Goal: Information Seeking & Learning: Learn about a topic

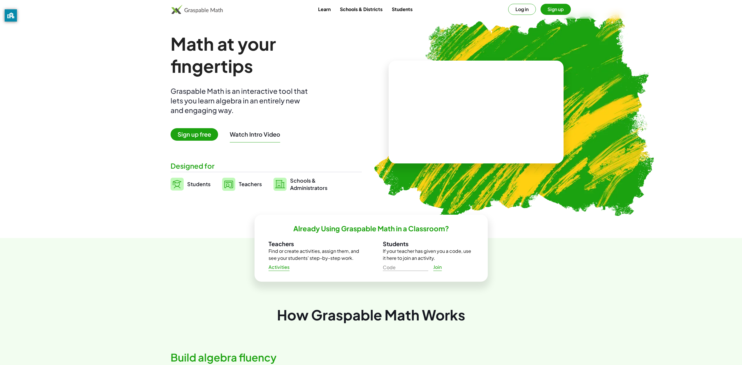
click at [449, 106] on video at bounding box center [477, 112] width 88 height 44
click at [461, 107] on div at bounding box center [477, 107] width 51 height 22
click at [479, 107] on div at bounding box center [477, 107] width 51 height 22
click at [488, 105] on div at bounding box center [477, 107] width 51 height 22
click at [509, 104] on div "+ 2 + · 3 · 5 15 + 2 + · 3 · 5" at bounding box center [475, 106] width 100 height 47
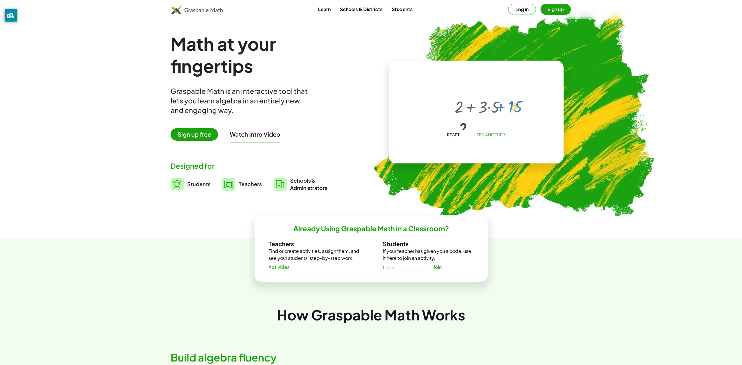
drag, startPoint x: 482, startPoint y: 106, endPoint x: 508, endPoint y: 85, distance: 33.8
click at [508, 85] on div "+ 2 + · 3 · 5 + 2 + 15" at bounding box center [475, 106] width 100 height 47
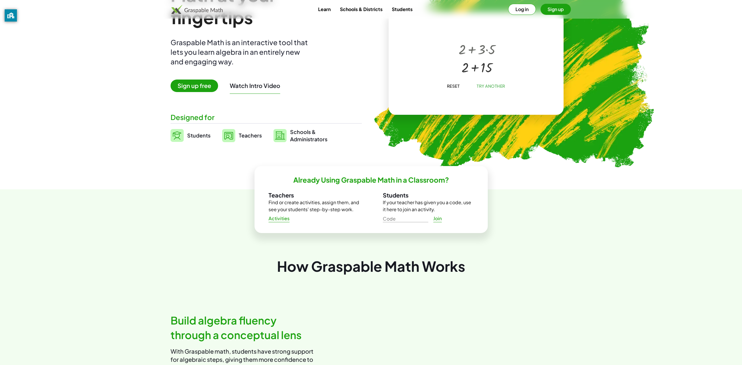
scroll to position [29, 0]
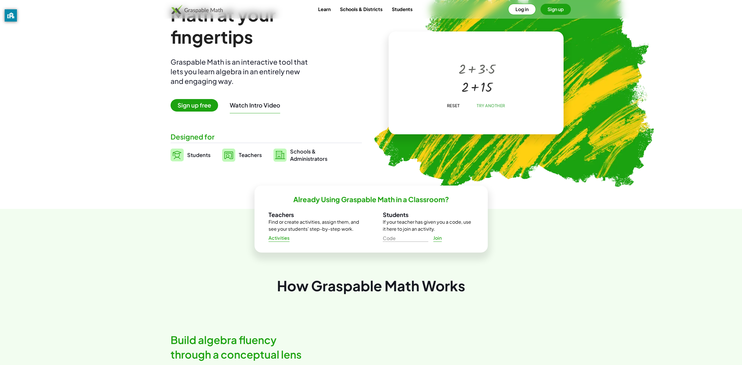
click at [478, 85] on div at bounding box center [477, 86] width 43 height 18
click at [490, 104] on span "Try Another" at bounding box center [491, 105] width 29 height 5
drag, startPoint x: 453, startPoint y: 81, endPoint x: 474, endPoint y: 81, distance: 21.0
click at [474, 81] on div at bounding box center [478, 77] width 62 height 24
click at [477, 88] on div at bounding box center [477, 86] width 48 height 17
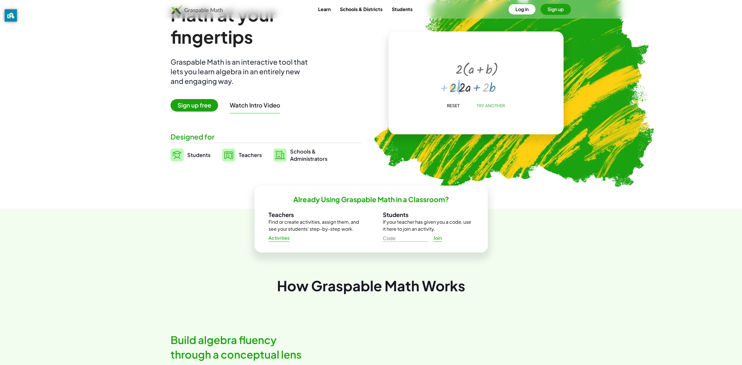
drag, startPoint x: 486, startPoint y: 89, endPoint x: 454, endPoint y: 89, distance: 32.7
click at [454, 89] on div at bounding box center [477, 86] width 48 height 17
drag, startPoint x: 463, startPoint y: 89, endPoint x: 513, endPoint y: 91, distance: 50.5
click at [513, 91] on div "· 2 · ( + a + b ) + · 2 · a + · 2 · b · 2 + · b + a + b · 2 · · 2 ·" at bounding box center [475, 77] width 100 height 47
click at [481, 87] on div at bounding box center [477, 87] width 50 height 20
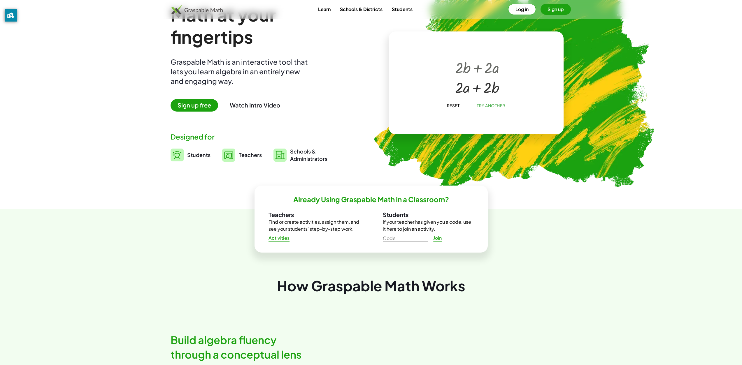
click at [478, 88] on div at bounding box center [477, 87] width 50 height 20
click at [476, 88] on div at bounding box center [477, 87] width 50 height 20
click at [477, 90] on div at bounding box center [477, 87] width 50 height 20
click at [460, 106] on button "Reset" at bounding box center [453, 105] width 22 height 11
drag, startPoint x: 452, startPoint y: 82, endPoint x: 482, endPoint y: 84, distance: 30.1
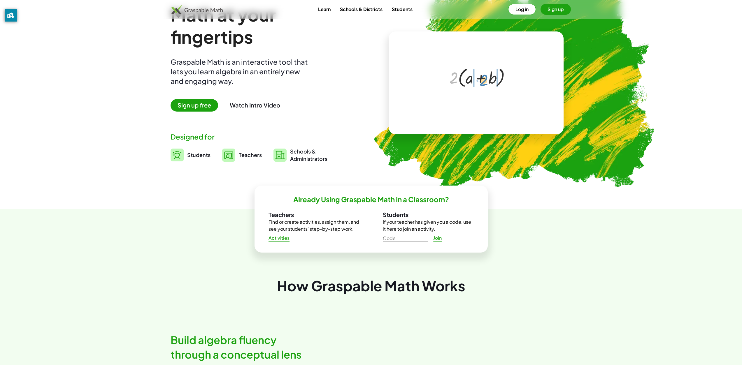
click at [482, 84] on div at bounding box center [478, 77] width 62 height 24
drag, startPoint x: 464, startPoint y: 90, endPoint x: 505, endPoint y: 92, distance: 41.7
drag, startPoint x: 466, startPoint y: 87, endPoint x: 492, endPoint y: 83, distance: 26.4
drag, startPoint x: 477, startPoint y: 87, endPoint x: 487, endPoint y: 83, distance: 10.6
click at [477, 67] on div "· 2 · ( + a + b ) + · a · 2 + · b · 2 + · b · 2 + · a · 2 + · b · 2 + a + b · ·…" at bounding box center [477, 67] width 0 height 0
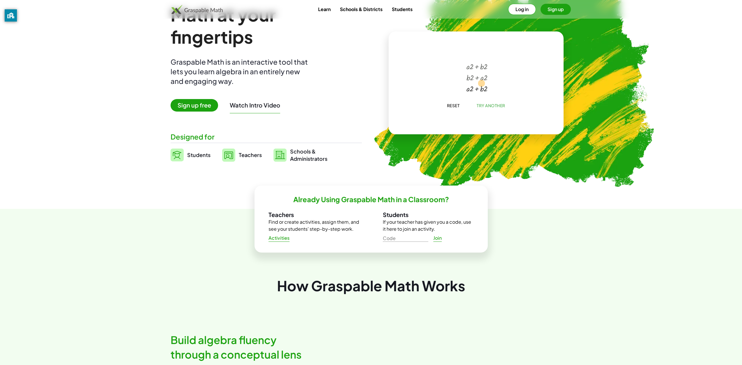
drag, startPoint x: 473, startPoint y: 87, endPoint x: 482, endPoint y: 84, distance: 10.3
click at [482, 84] on div at bounding box center [477, 88] width 27 height 11
drag, startPoint x: 474, startPoint y: 87, endPoint x: 472, endPoint y: 89, distance: 3.0
click at [472, 88] on div at bounding box center [477, 88] width 27 height 11
drag, startPoint x: 472, startPoint y: 89, endPoint x: 415, endPoint y: 71, distance: 59.0
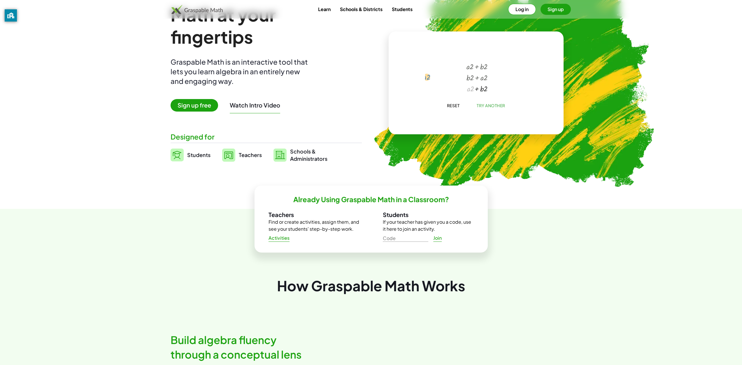
click at [417, 72] on div "· 2 · ( + a + b ) + · a · 2 + · b · 2 + · b · 2 + · a · 2 · 2 + · a + a + b · ·…" at bounding box center [476, 83] width 175 height 103
click at [461, 88] on div at bounding box center [477, 86] width 49 height 19
click at [467, 87] on div at bounding box center [477, 86] width 49 height 19
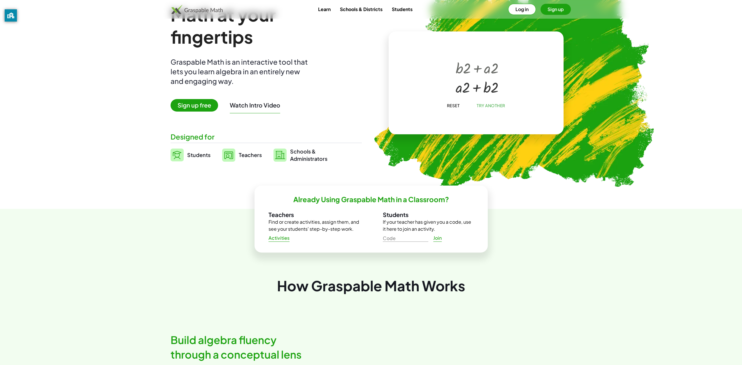
click at [477, 83] on div at bounding box center [477, 86] width 49 height 19
click at [477, 87] on div at bounding box center [477, 86] width 49 height 19
click at [486, 106] on span "Try Another" at bounding box center [491, 105] width 29 height 5
drag, startPoint x: 480, startPoint y: 72, endPoint x: 484, endPoint y: 89, distance: 18.1
click at [484, 89] on div at bounding box center [477, 77] width 34 height 32
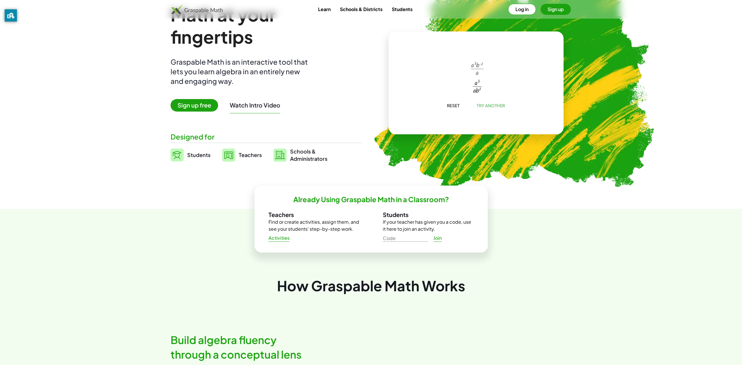
click at [476, 84] on div at bounding box center [477, 86] width 20 height 18
drag, startPoint x: 476, startPoint y: 78, endPoint x: 476, endPoint y: 72, distance: 5.8
click at [477, 69] on div "· a 3 · b ( - 2 ) · a · a 3 · b 2 · a" at bounding box center [477, 69] width 0 height 0
click at [476, 69] on div at bounding box center [477, 69] width 20 height 18
click at [479, 89] on div at bounding box center [477, 86] width 20 height 18
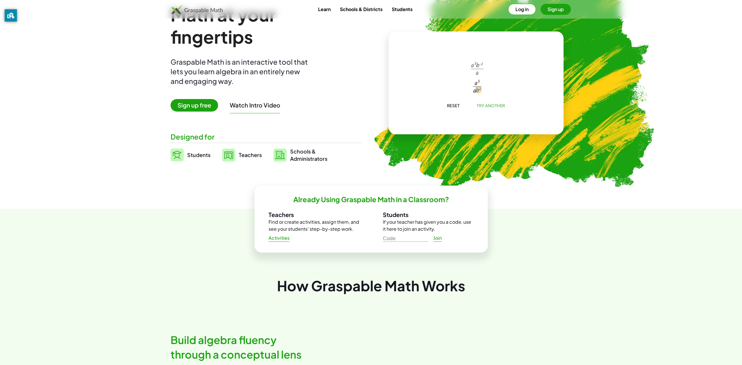
click at [479, 89] on div at bounding box center [477, 86] width 20 height 18
drag, startPoint x: 474, startPoint y: 83, endPoint x: 466, endPoint y: 89, distance: 9.7
drag, startPoint x: 479, startPoint y: 94, endPoint x: 470, endPoint y: 91, distance: 9.7
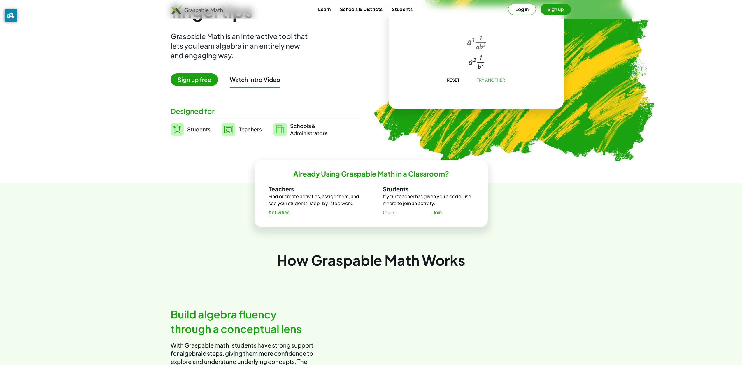
scroll to position [58, 0]
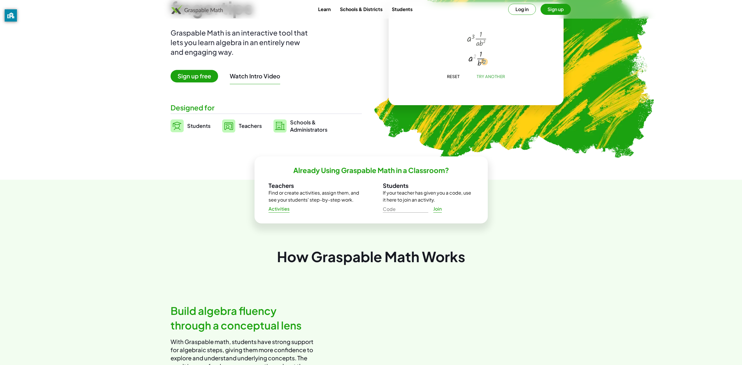
drag, startPoint x: 477, startPoint y: 56, endPoint x: 487, endPoint y: 62, distance: 11.4
click at [487, 62] on div at bounding box center [477, 58] width 26 height 20
drag, startPoint x: 471, startPoint y: 59, endPoint x: 481, endPoint y: 54, distance: 10.8
click at [481, 54] on div at bounding box center [477, 57] width 24 height 18
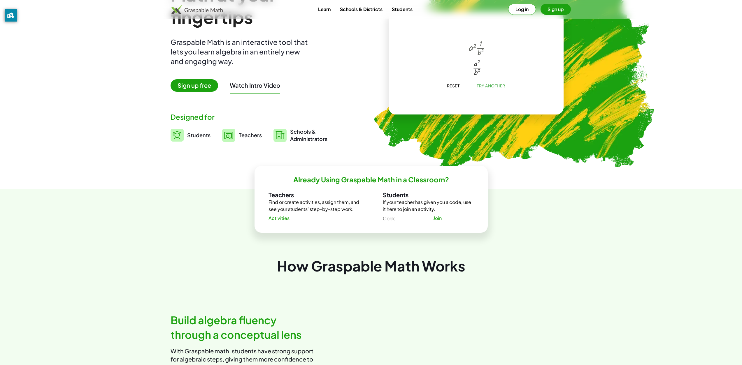
scroll to position [29, 0]
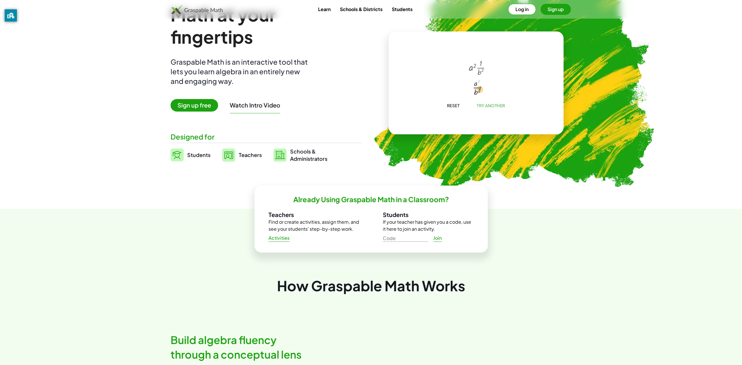
drag, startPoint x: 480, startPoint y: 81, endPoint x: 484, endPoint y: 93, distance: 12.7
click at [484, 93] on div at bounding box center [477, 87] width 22 height 20
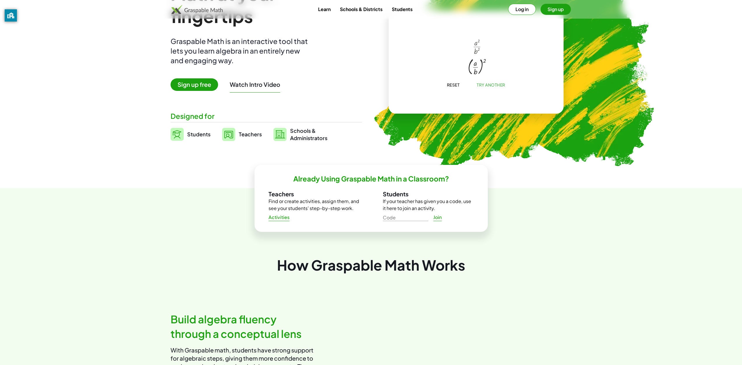
scroll to position [58, 0]
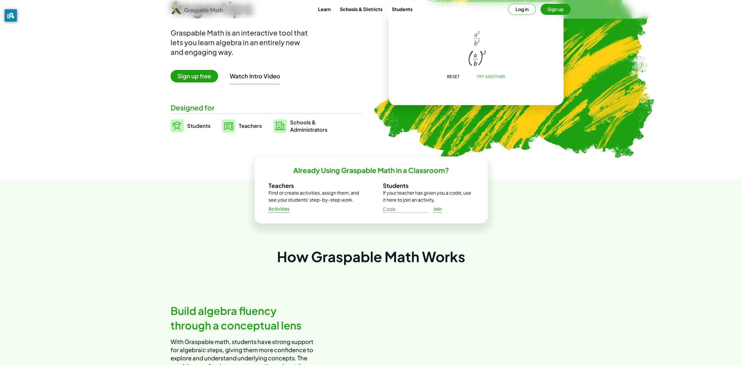
click at [483, 52] on div at bounding box center [477, 57] width 24 height 20
click at [481, 56] on div at bounding box center [477, 57] width 24 height 20
click at [476, 61] on div at bounding box center [477, 57] width 24 height 20
drag, startPoint x: 476, startPoint y: 61, endPoint x: 475, endPoint y: 64, distance: 3.0
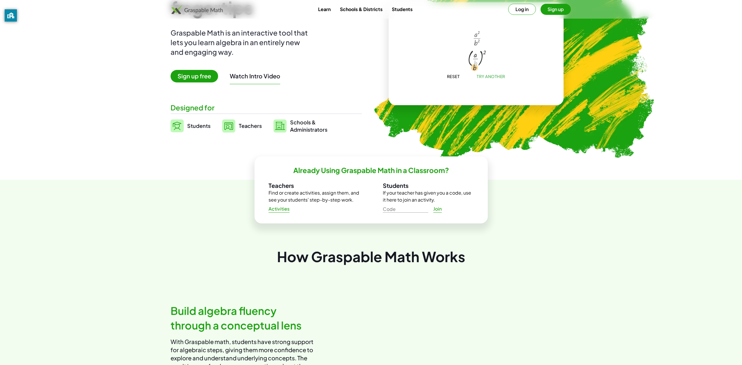
click at [475, 65] on div at bounding box center [477, 57] width 24 height 20
drag, startPoint x: 484, startPoint y: 51, endPoint x: 477, endPoint y: 59, distance: 10.3
click at [477, 59] on div at bounding box center [477, 56] width 22 height 19
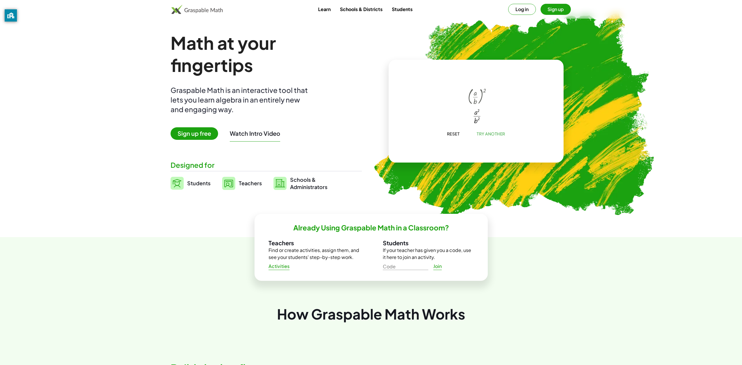
scroll to position [0, 0]
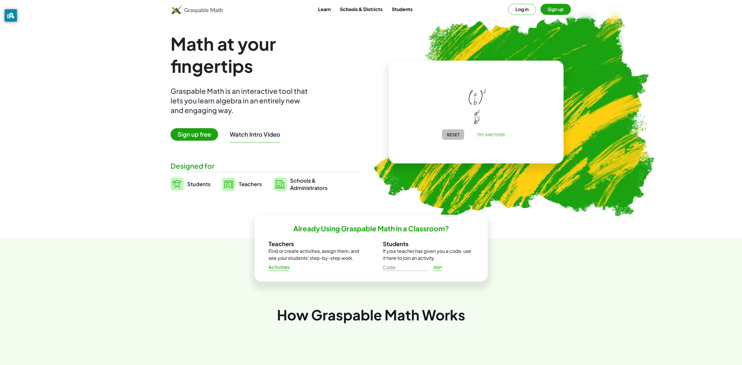
drag, startPoint x: 460, startPoint y: 131, endPoint x: 457, endPoint y: 134, distance: 4.3
click at [457, 132] on button "Reset" at bounding box center [453, 135] width 22 height 11
drag, startPoint x: 478, startPoint y: 101, endPoint x: 481, endPoint y: 123, distance: 21.8
click at [481, 123] on div "· b ( - 2 ) · a 3 · b ( - 2 ) · a" at bounding box center [475, 106] width 42 height 35
click at [486, 132] on span "Try Another" at bounding box center [491, 134] width 29 height 5
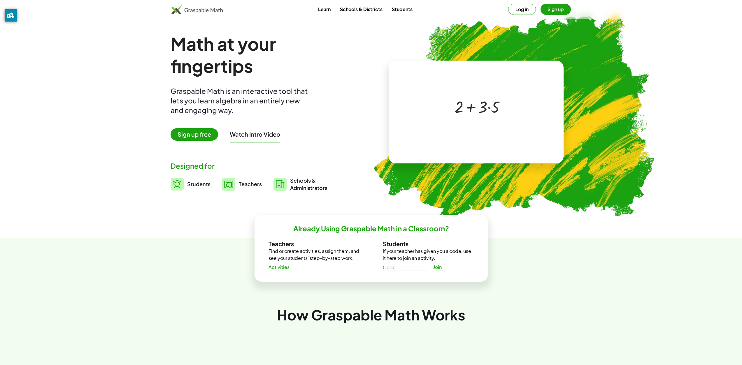
click at [473, 104] on div at bounding box center [477, 107] width 51 height 22
click at [492, 103] on div at bounding box center [477, 107] width 51 height 22
drag, startPoint x: 478, startPoint y: 119, endPoint x: 474, endPoint y: 117, distance: 4.2
click at [478, 118] on div at bounding box center [477, 115] width 43 height 18
click at [479, 119] on div at bounding box center [477, 117] width 41 height 20
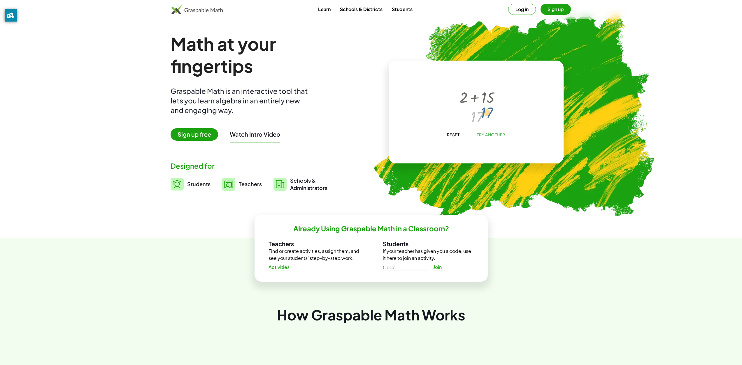
drag, startPoint x: 479, startPoint y: 118, endPoint x: 489, endPoint y: 114, distance: 10.8
click at [489, 114] on div at bounding box center [477, 117] width 41 height 20
drag, startPoint x: 488, startPoint y: 112, endPoint x: 486, endPoint y: 92, distance: 19.9
click at [477, 97] on div "+ 2 + · 3 · 5 + 2 + 15 17" at bounding box center [477, 97] width 0 height 0
click at [493, 137] on span "Try Another" at bounding box center [491, 134] width 29 height 5
